Goal: Task Accomplishment & Management: Use online tool/utility

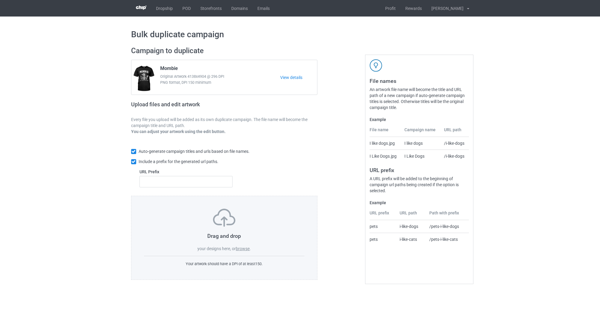
click at [242, 247] on label "browse" at bounding box center [243, 248] width 14 height 5
click at [0, 0] on input "browse" at bounding box center [0, 0] width 0 height 0
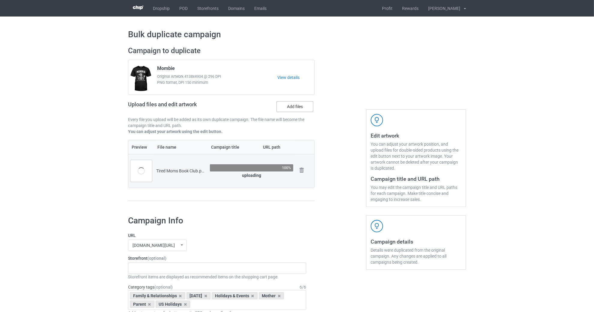
click at [290, 108] on label "Add files" at bounding box center [295, 106] width 37 height 11
click at [0, 0] on input "Add files" at bounding box center [0, 0] width 0 height 0
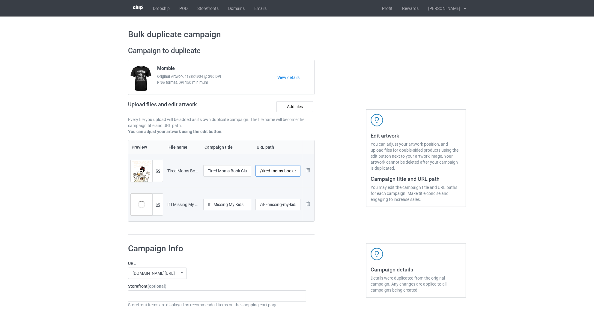
scroll to position [0, 6]
drag, startPoint x: 263, startPoint y: 169, endPoint x: 337, endPoint y: 195, distance: 78.1
click at [337, 195] on div "Campaign to duplicate Mombie Original Artwork 4138x4904 @ 296 DPI PNG format, D…" at bounding box center [297, 140] width 346 height 197
click at [273, 174] on input "/tired-moms-book-club" at bounding box center [278, 170] width 45 height 11
click at [277, 169] on input "/tired-moms-book-club" at bounding box center [278, 170] width 45 height 11
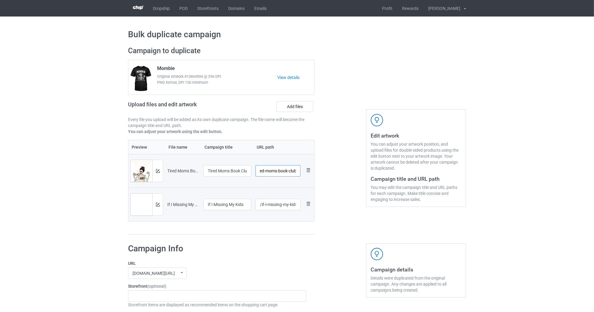
click at [277, 169] on input "/tired-moms-book-club" at bounding box center [278, 170] width 45 height 11
drag, startPoint x: 264, startPoint y: 171, endPoint x: 235, endPoint y: 169, distance: 28.6
click at [235, 169] on tr "Preview and edit artwork Tired Moms Book Club.png Tired Moms Book Club /tired-m…" at bounding box center [221, 171] width 186 height 34
click at [260, 170] on input "/oms-book-club" at bounding box center [278, 170] width 45 height 11
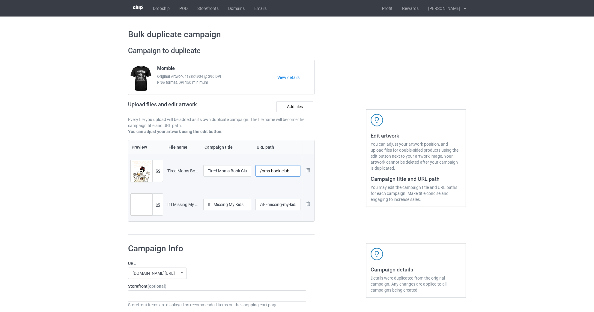
click at [261, 169] on input "/oms-book-club" at bounding box center [278, 170] width 45 height 11
type input "/moms-book-club"
drag, startPoint x: 276, startPoint y: 203, endPoint x: 364, endPoint y: 225, distance: 90.4
click at [364, 225] on div "Campaign to duplicate Mombie Original Artwork 4138x4904 @ 296 DPI PNG format, D…" at bounding box center [297, 140] width 346 height 197
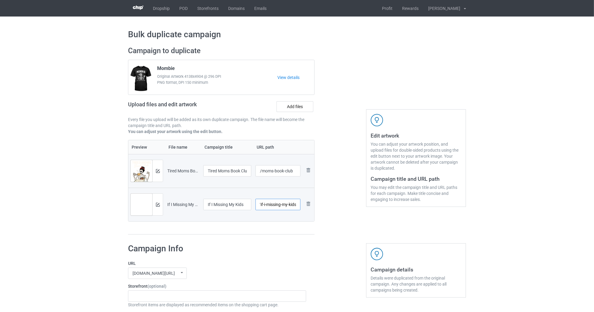
click at [280, 207] on input "/if-i-missing-my-kids" at bounding box center [278, 204] width 45 height 11
click at [266, 203] on input "/if-i-missing-my-kids" at bounding box center [278, 204] width 45 height 11
type input "/imissing-my-kids"
click at [160, 175] on div at bounding box center [157, 171] width 10 height 22
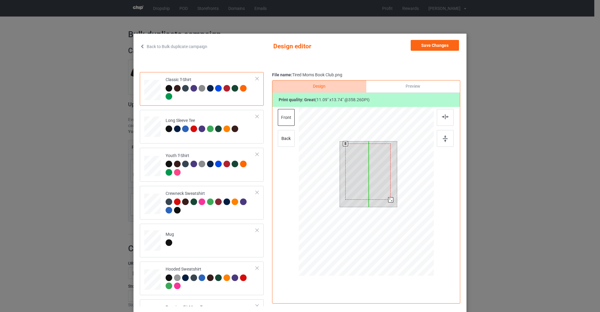
click at [368, 167] on div at bounding box center [367, 171] width 45 height 56
click at [389, 196] on div at bounding box center [368, 174] width 48 height 60
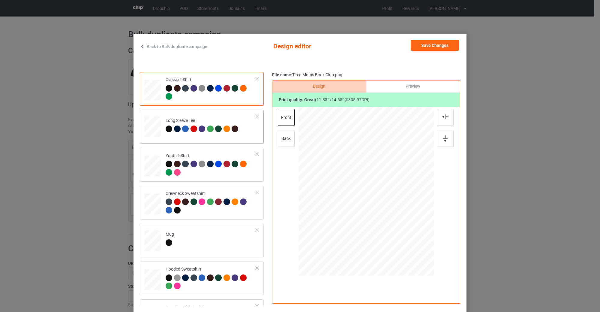
click at [199, 125] on div "Long Sleeve Tee" at bounding box center [203, 125] width 74 height 14
click at [184, 240] on td "Mug" at bounding box center [210, 239] width 97 height 26
click at [421, 215] on div at bounding box center [423, 215] width 5 height 5
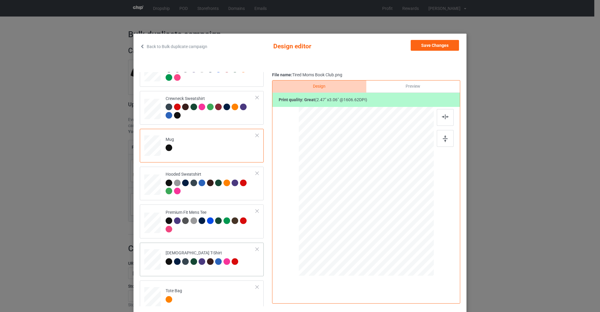
scroll to position [102, 0]
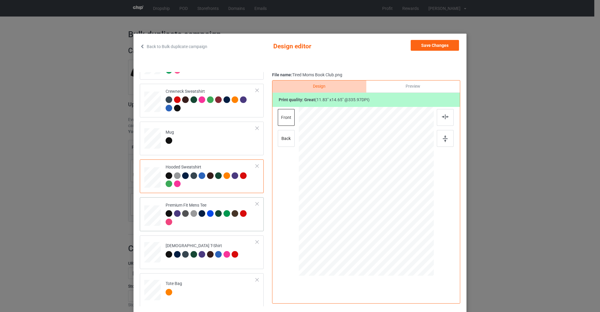
click at [151, 210] on div at bounding box center [152, 213] width 7 height 8
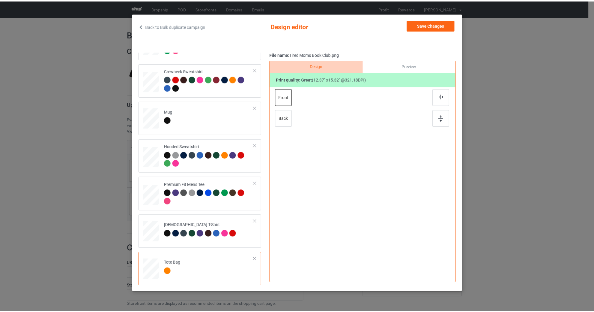
scroll to position [34, 0]
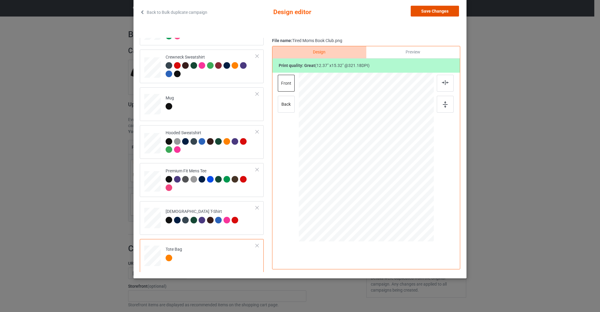
click at [451, 9] on button "Save Changes" at bounding box center [435, 11] width 48 height 11
